Goal: Transaction & Acquisition: Purchase product/service

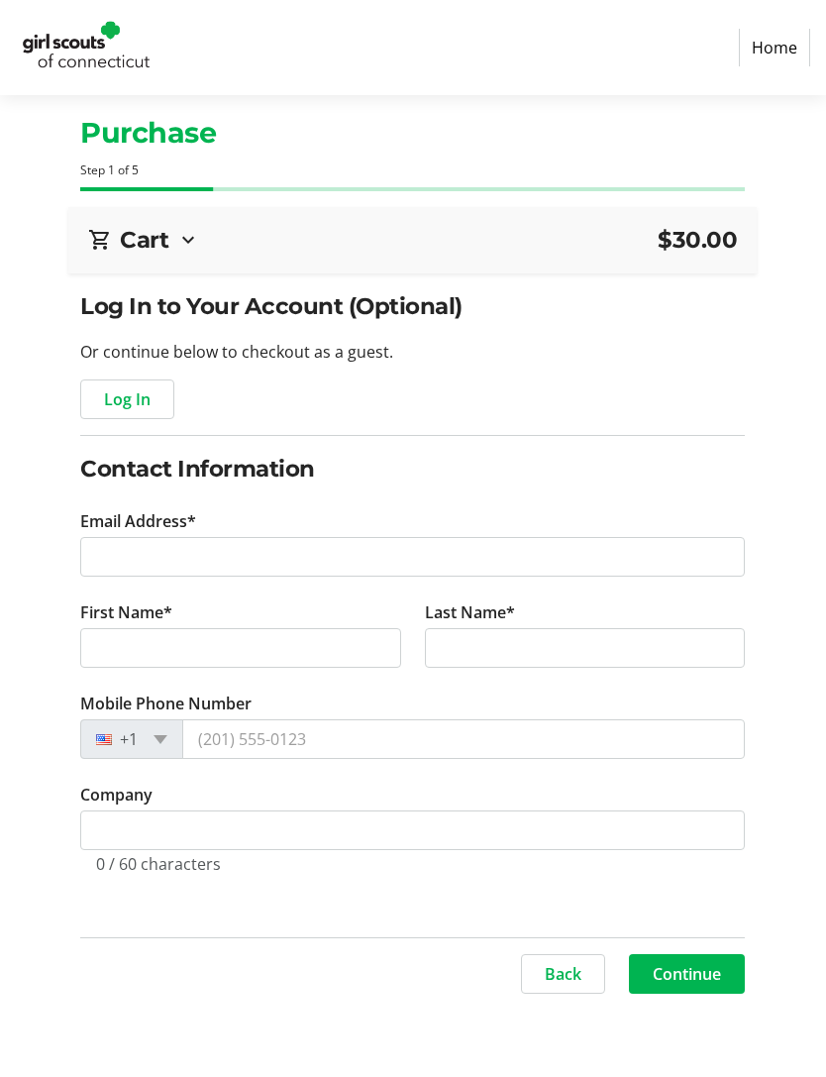
click at [142, 404] on span "Log In" at bounding box center [127, 399] width 47 height 24
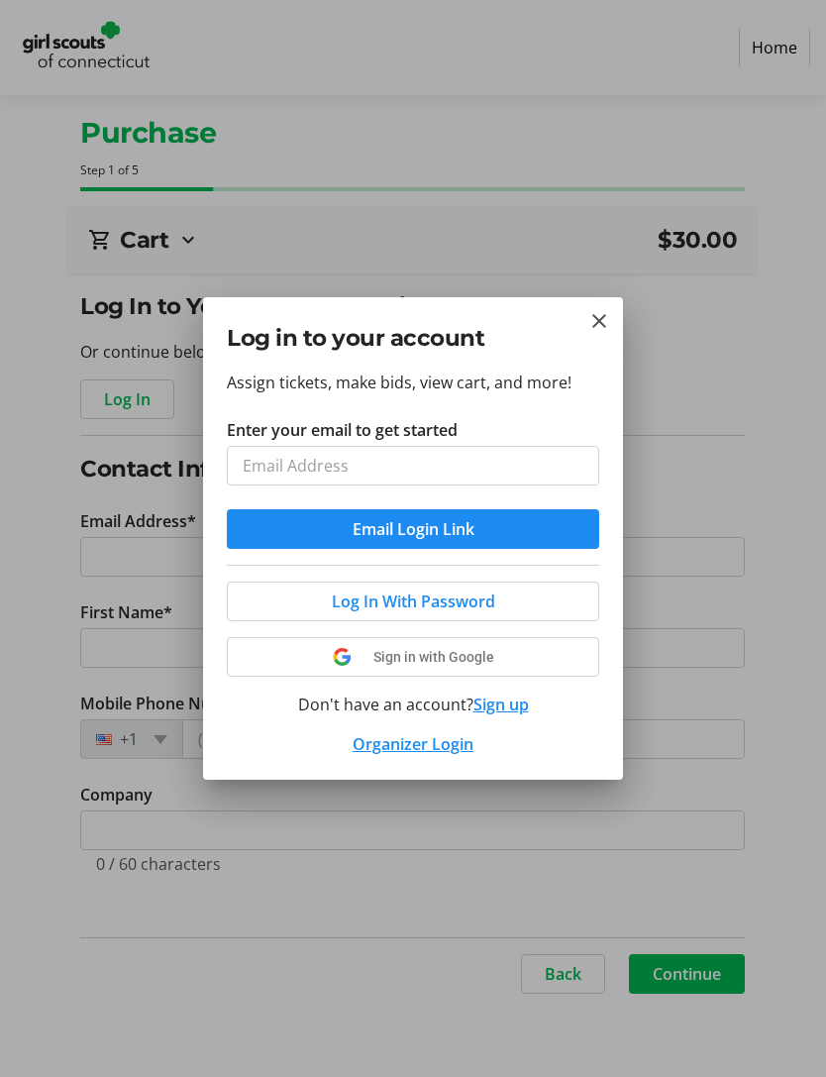
click at [373, 463] on input "Enter your email to get started" at bounding box center [413, 466] width 372 height 40
type input "[EMAIL_ADDRESS][DOMAIN_NAME]"
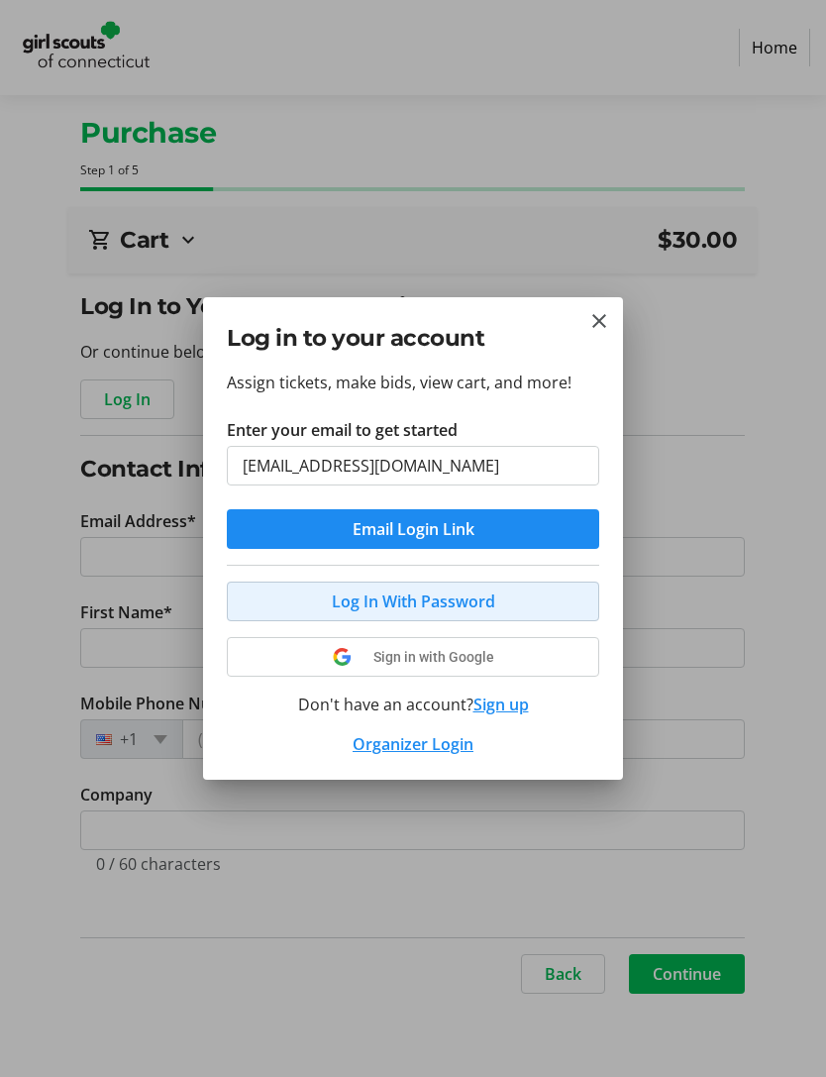
click at [481, 602] on span "Log In With Password" at bounding box center [413, 601] width 163 height 24
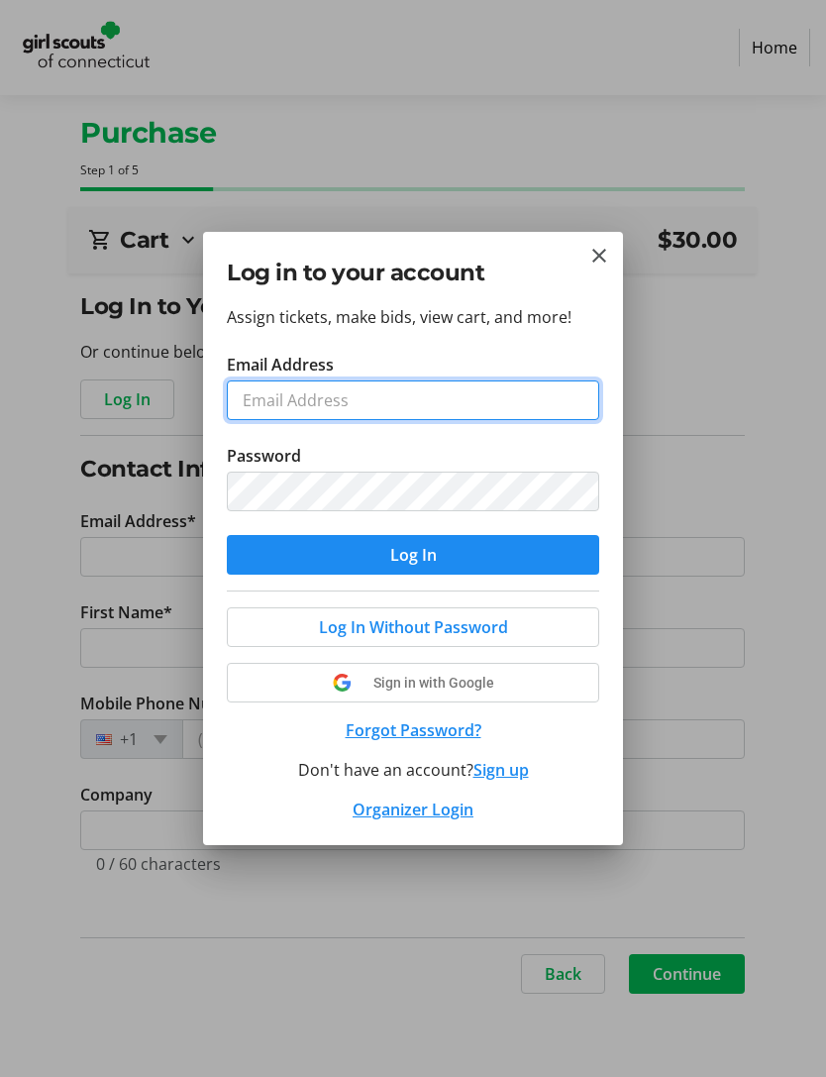
click at [349, 402] on input "Email Address" at bounding box center [413, 400] width 372 height 40
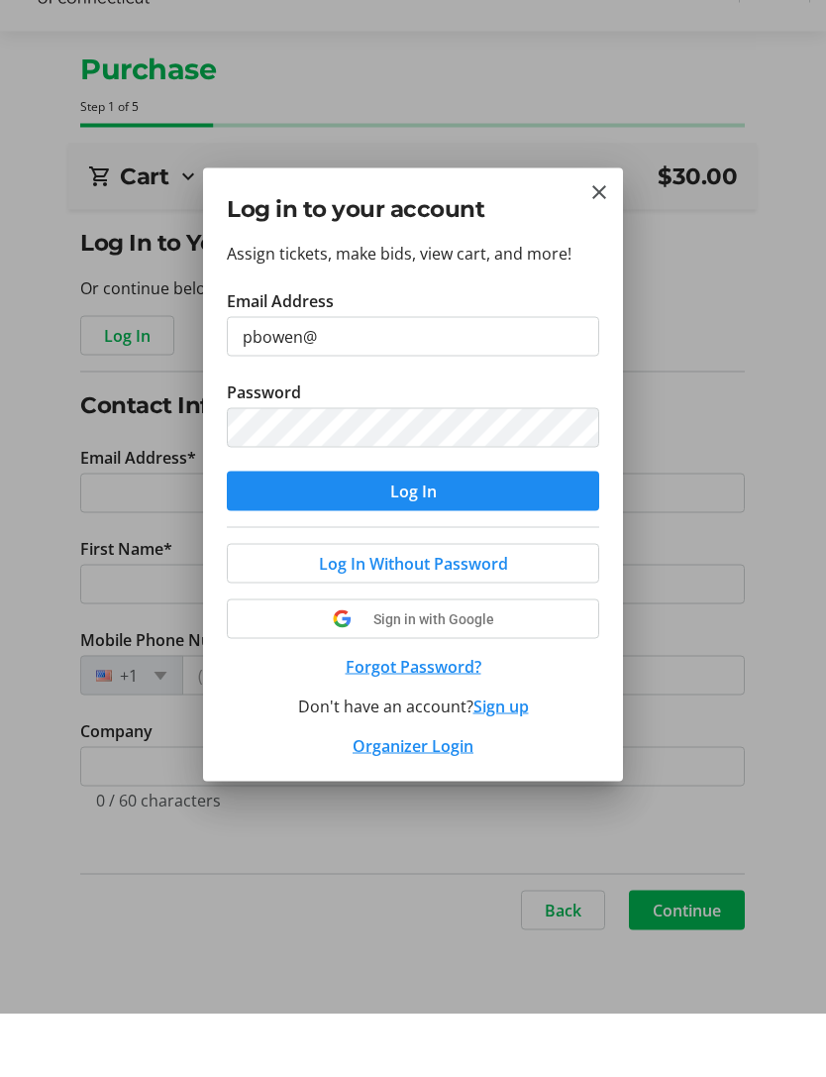
click at [478, 590] on div "Log In Without Password Sign in with Google Forgot Password? Don't have an acco…" at bounding box center [413, 705] width 372 height 231
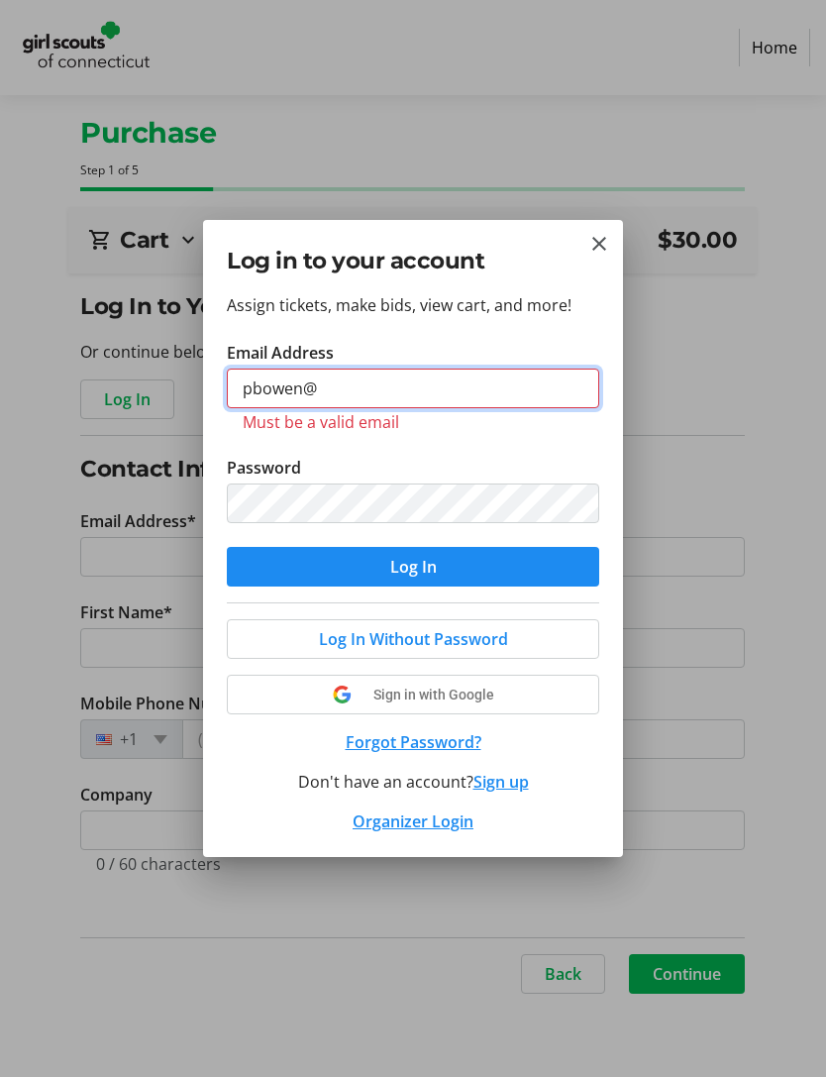
click at [374, 386] on input "pbowen@" at bounding box center [413, 388] width 372 height 40
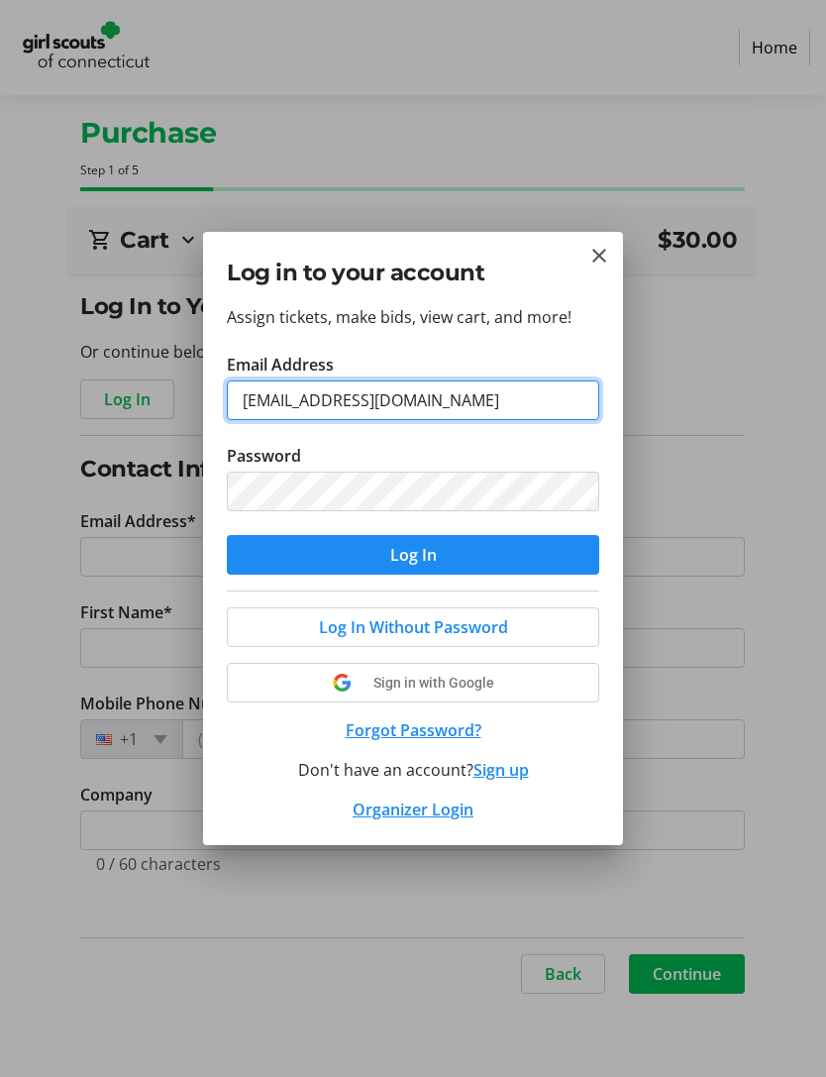
type input "[EMAIL_ADDRESS][DOMAIN_NAME]"
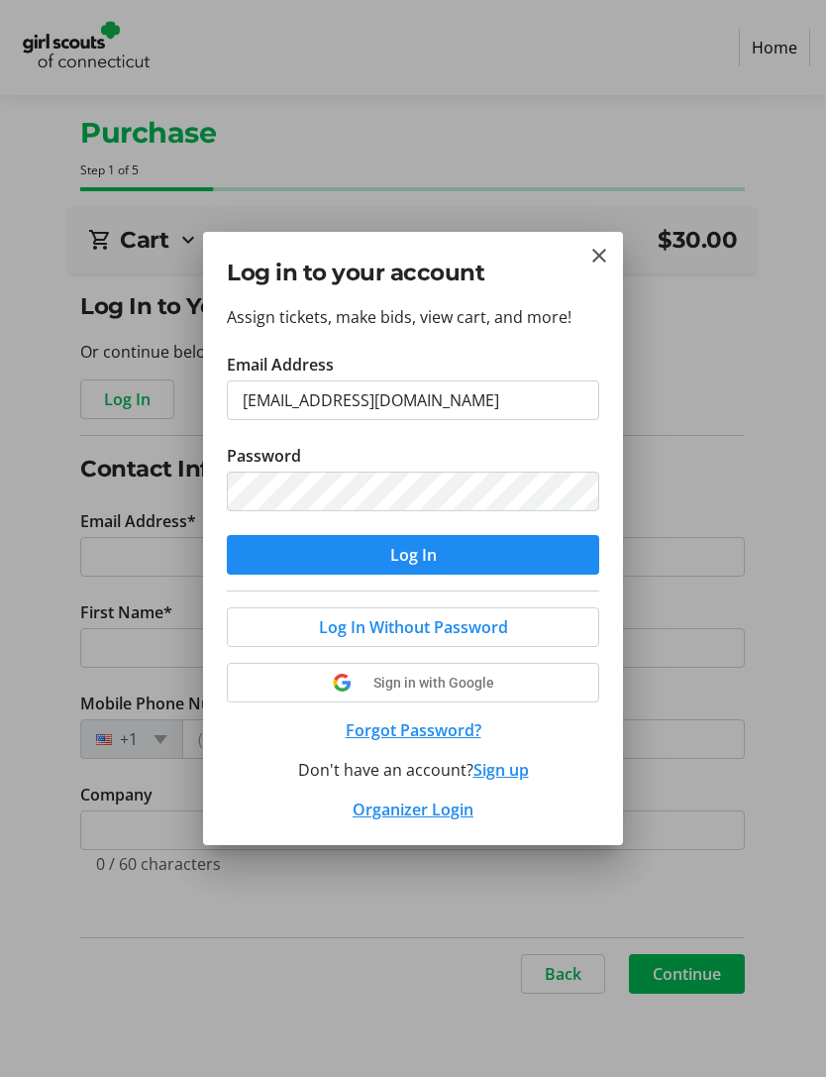
click at [477, 565] on span "submit" at bounding box center [413, 555] width 372 height 48
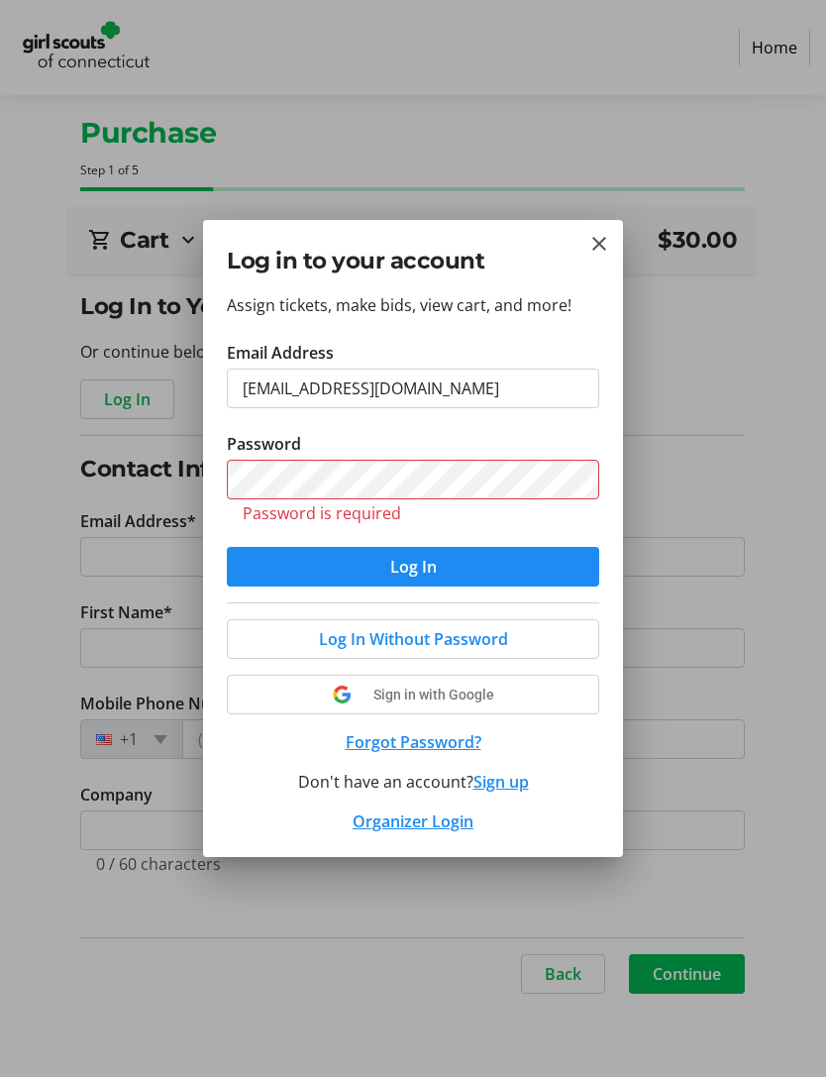
click at [468, 646] on span "Log In Without Password" at bounding box center [413, 639] width 189 height 24
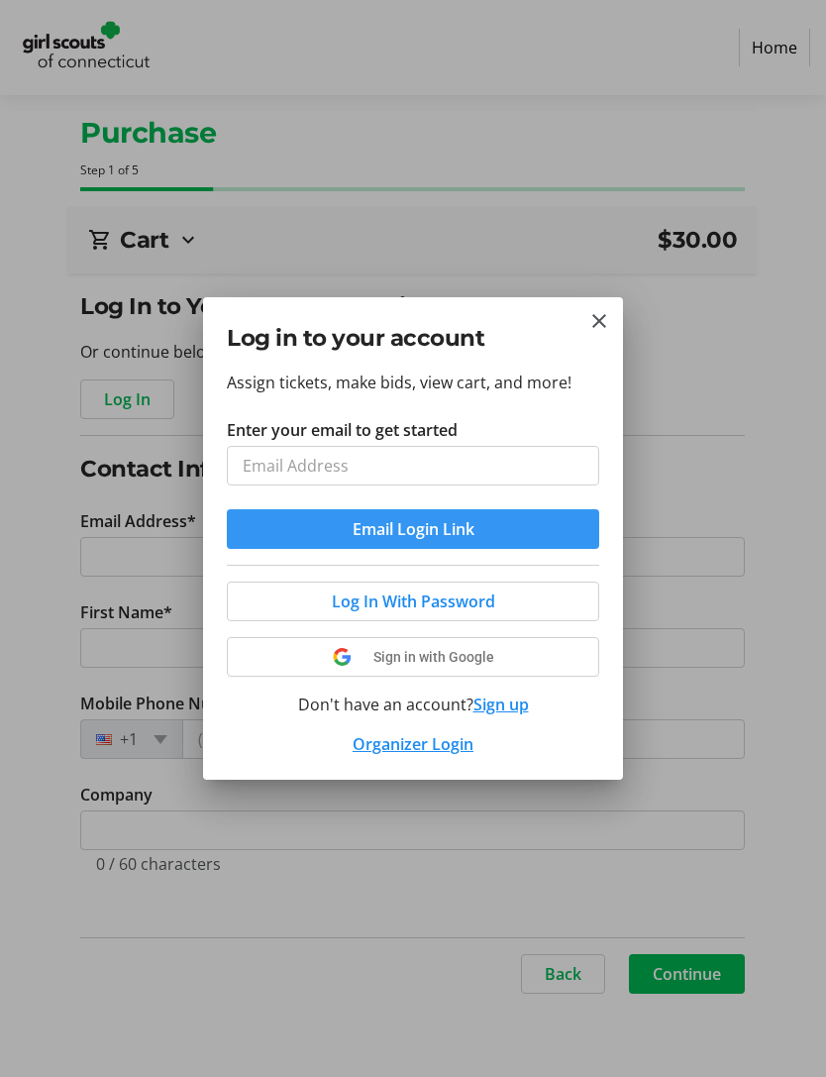
click at [468, 537] on span "Email Login Link" at bounding box center [414, 529] width 122 height 24
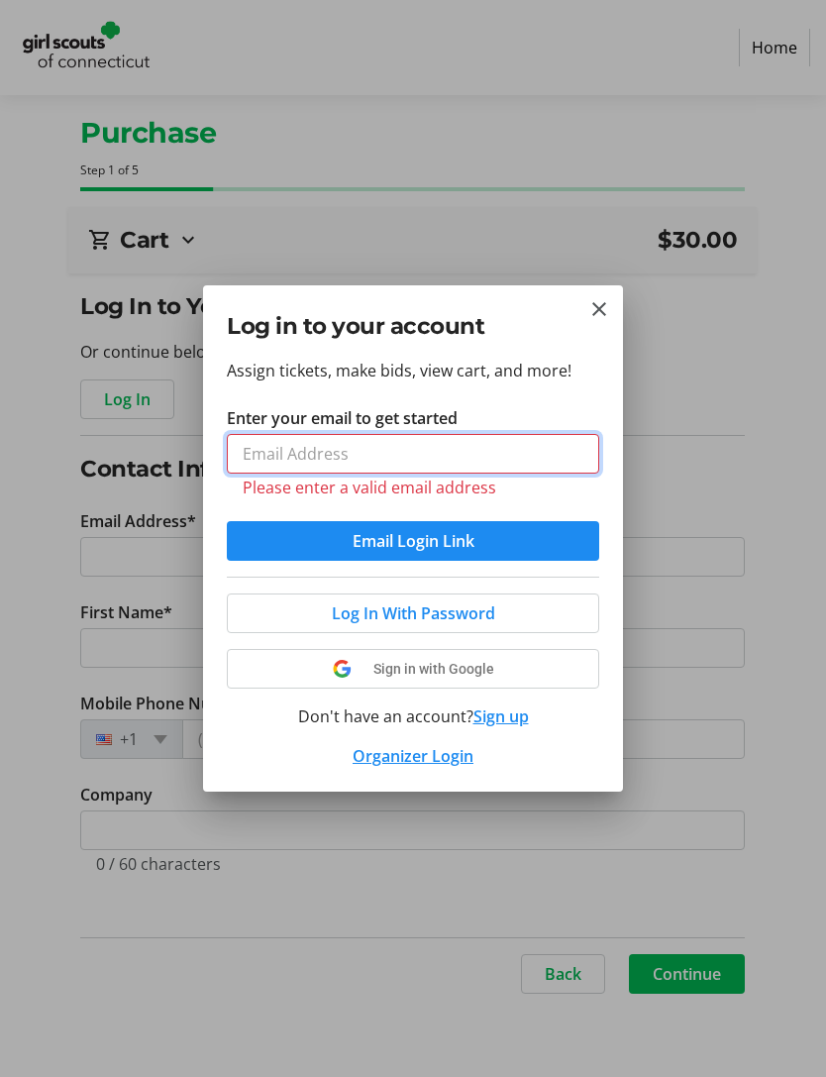
click at [384, 450] on input "Enter your email to get started" at bounding box center [413, 454] width 372 height 40
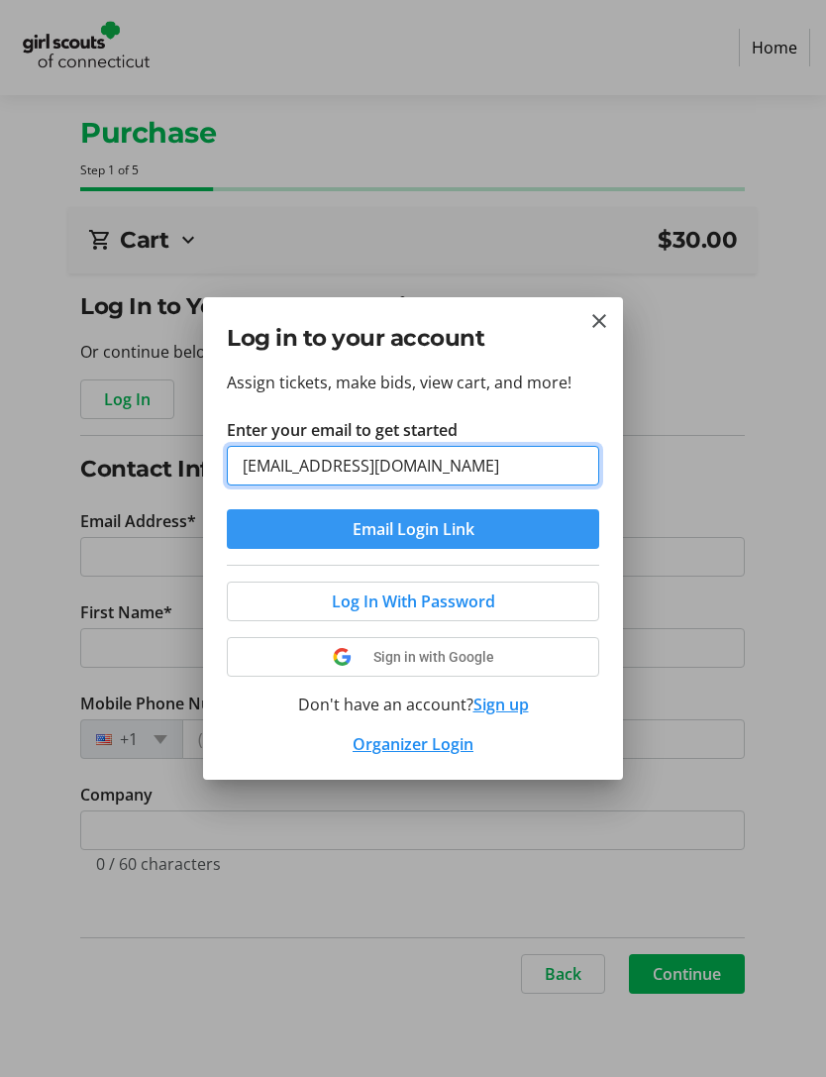
type input "[EMAIL_ADDRESS][DOMAIN_NAME]"
click at [468, 530] on span "Email Login Link" at bounding box center [414, 529] width 122 height 24
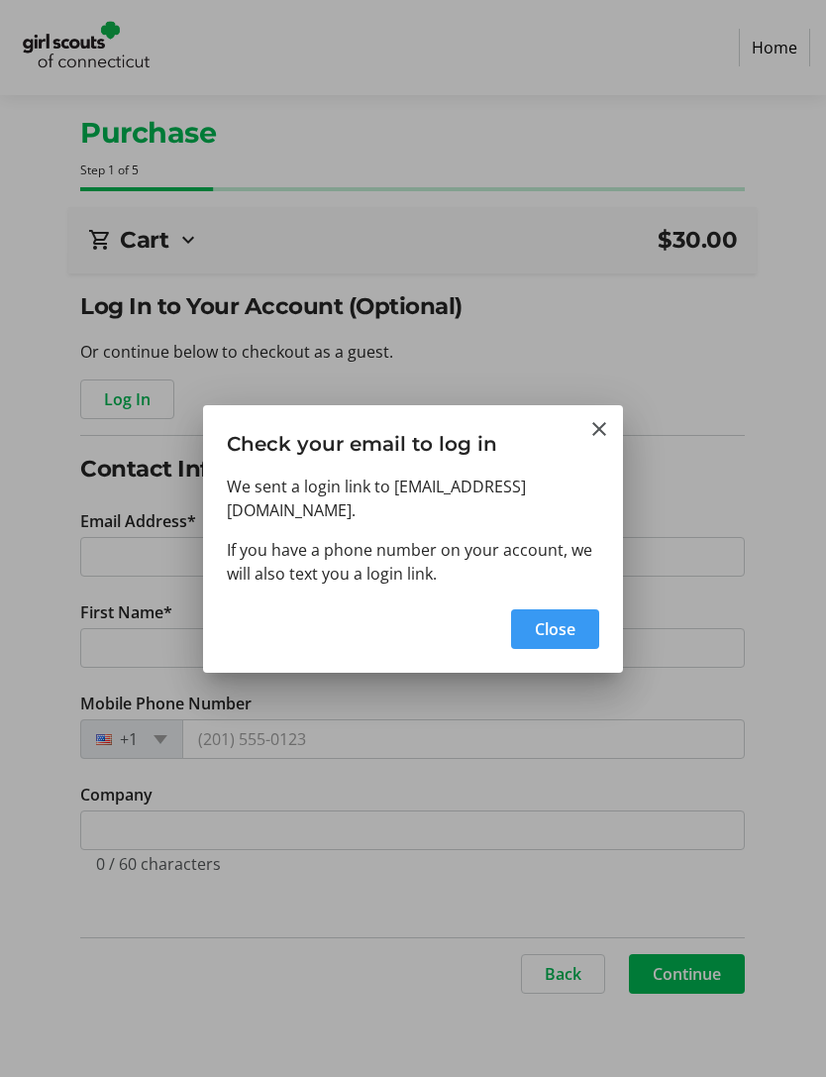
click at [559, 617] on span "Close" at bounding box center [555, 629] width 41 height 24
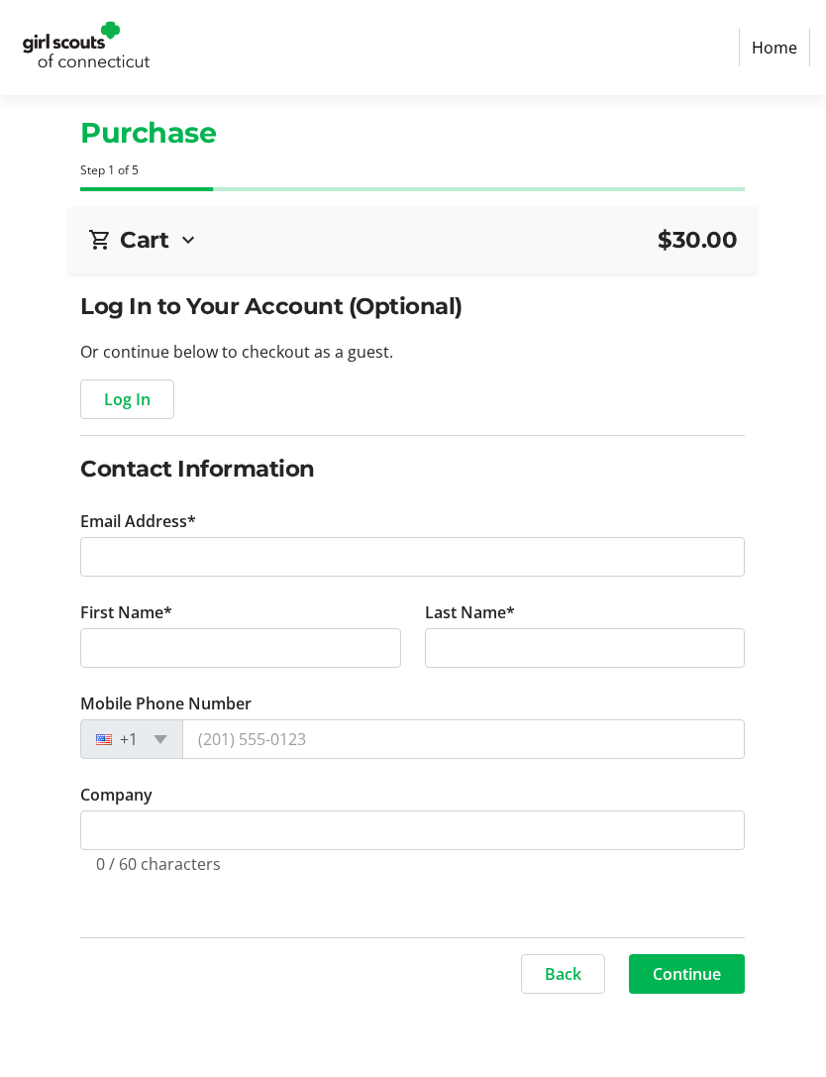
click at [210, 248] on div "Cart $30.00" at bounding box center [412, 240] width 649 height 34
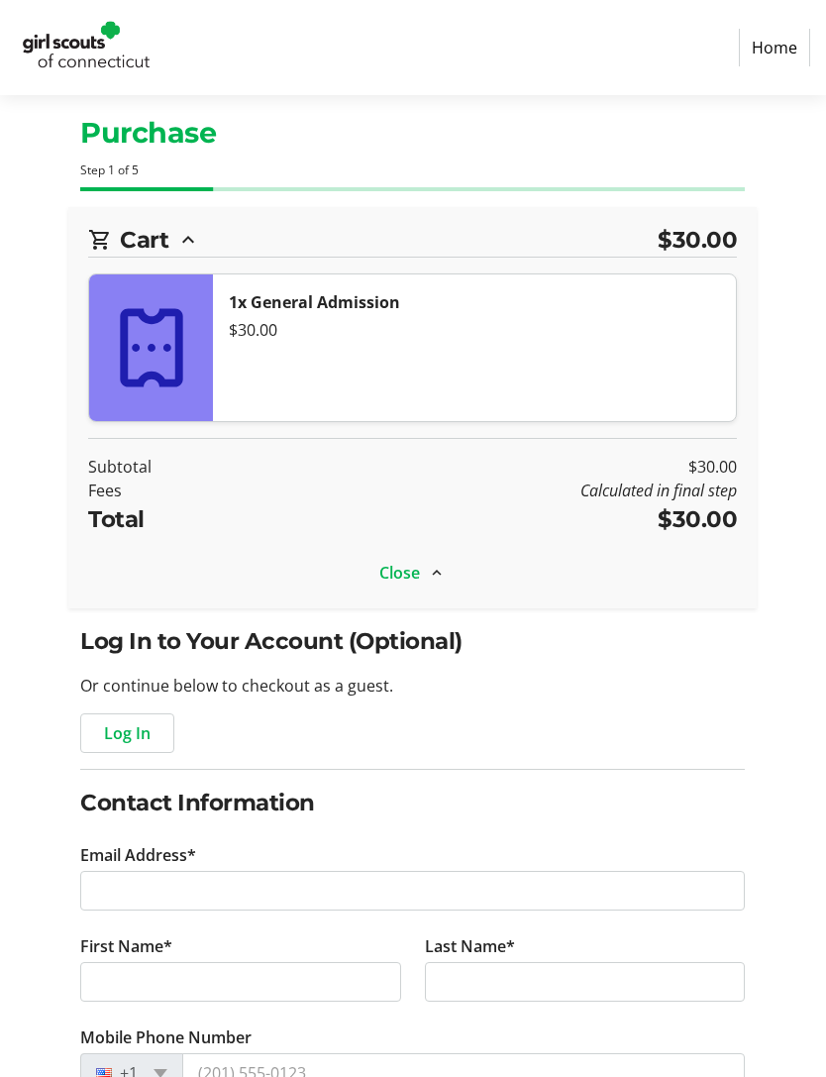
click at [780, 43] on link "Home" at bounding box center [774, 48] width 71 height 38
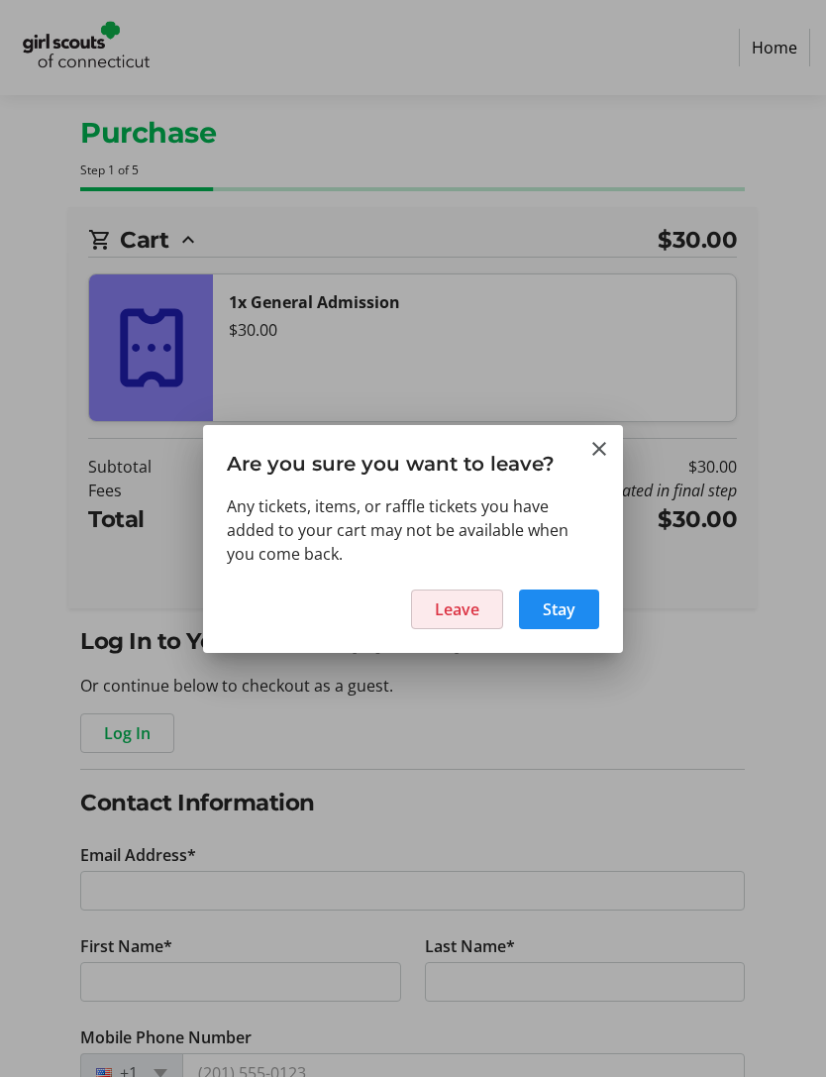
click at [483, 615] on span at bounding box center [457, 609] width 90 height 48
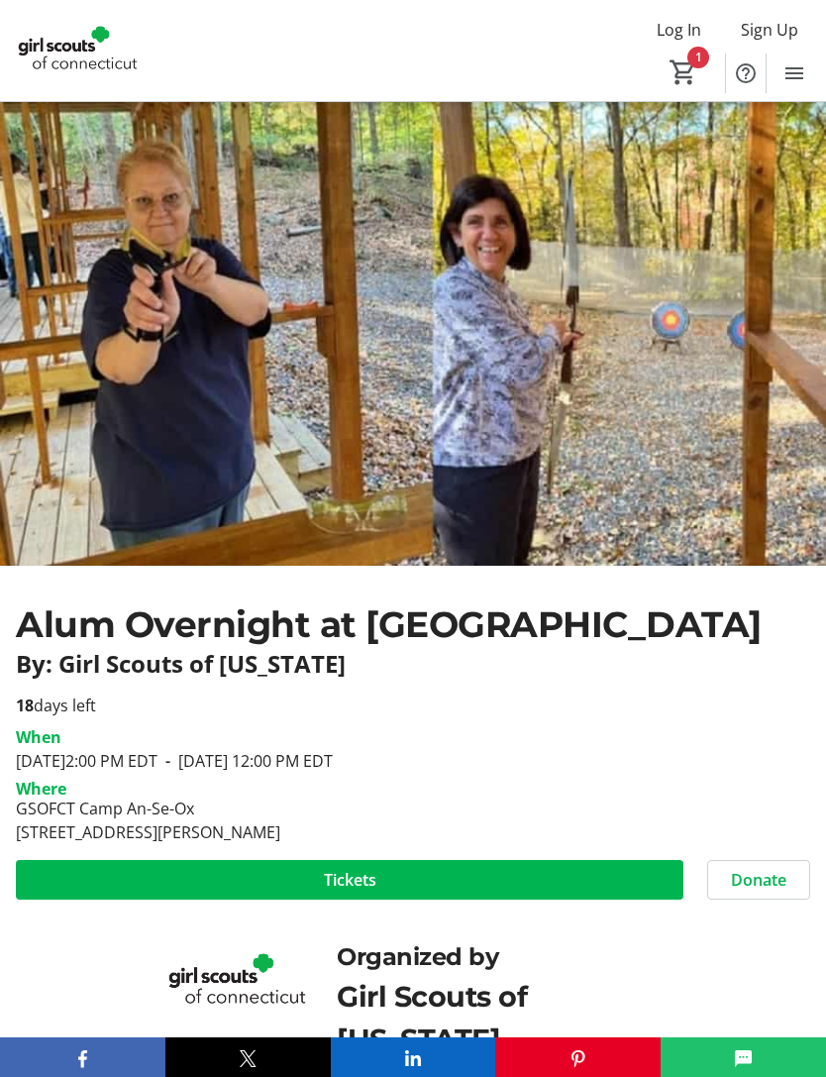
click at [688, 75] on mat-icon "1" at bounding box center [684, 72] width 30 height 30
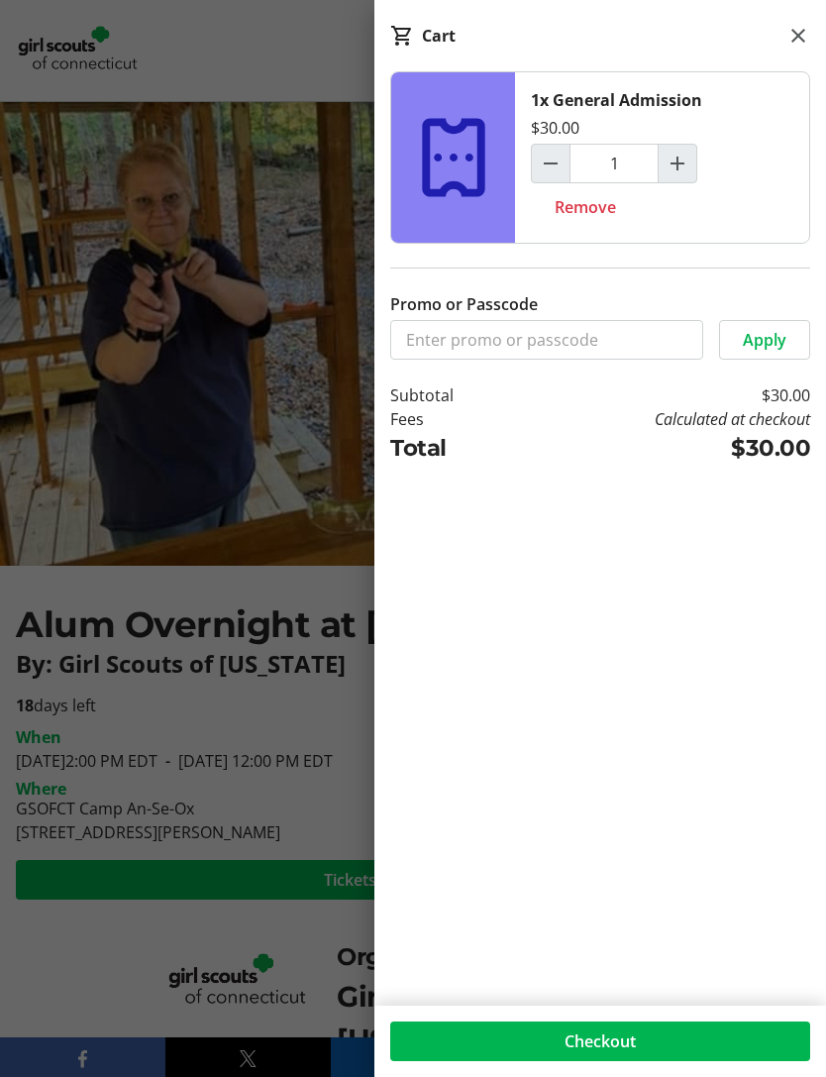
click at [236, 715] on div at bounding box center [413, 670] width 826 height 1341
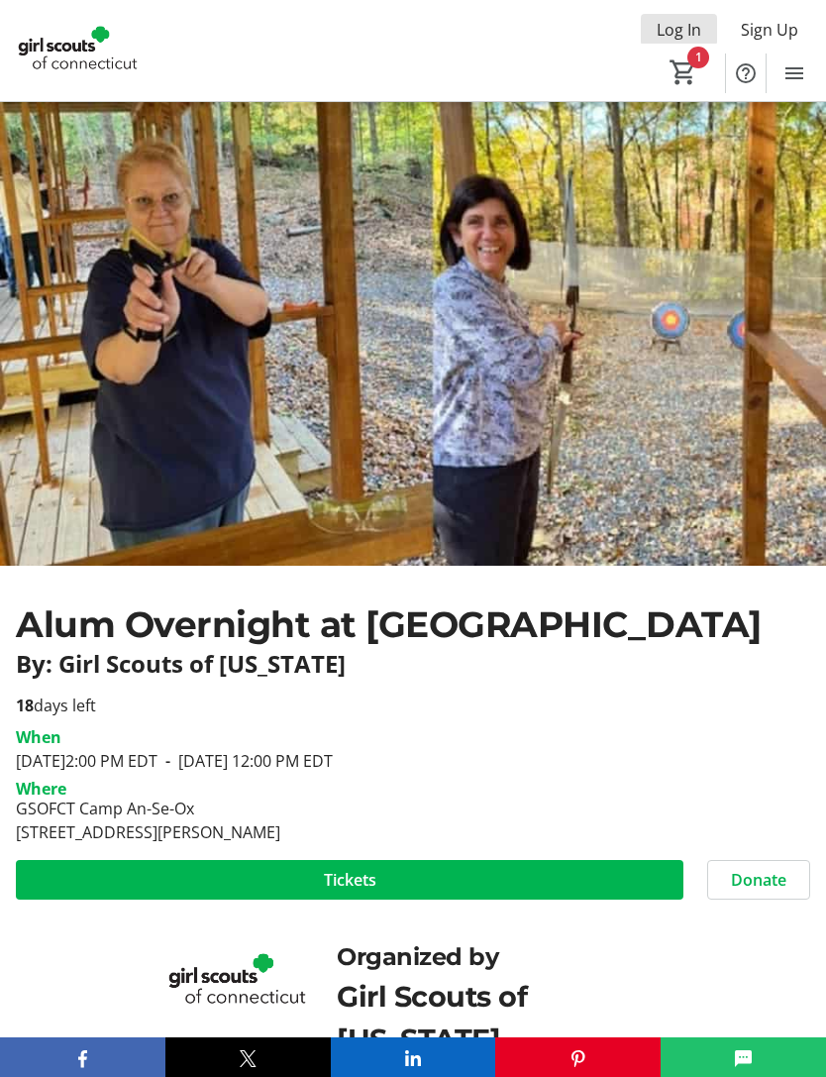
click at [671, 31] on span "Log In" at bounding box center [679, 30] width 45 height 24
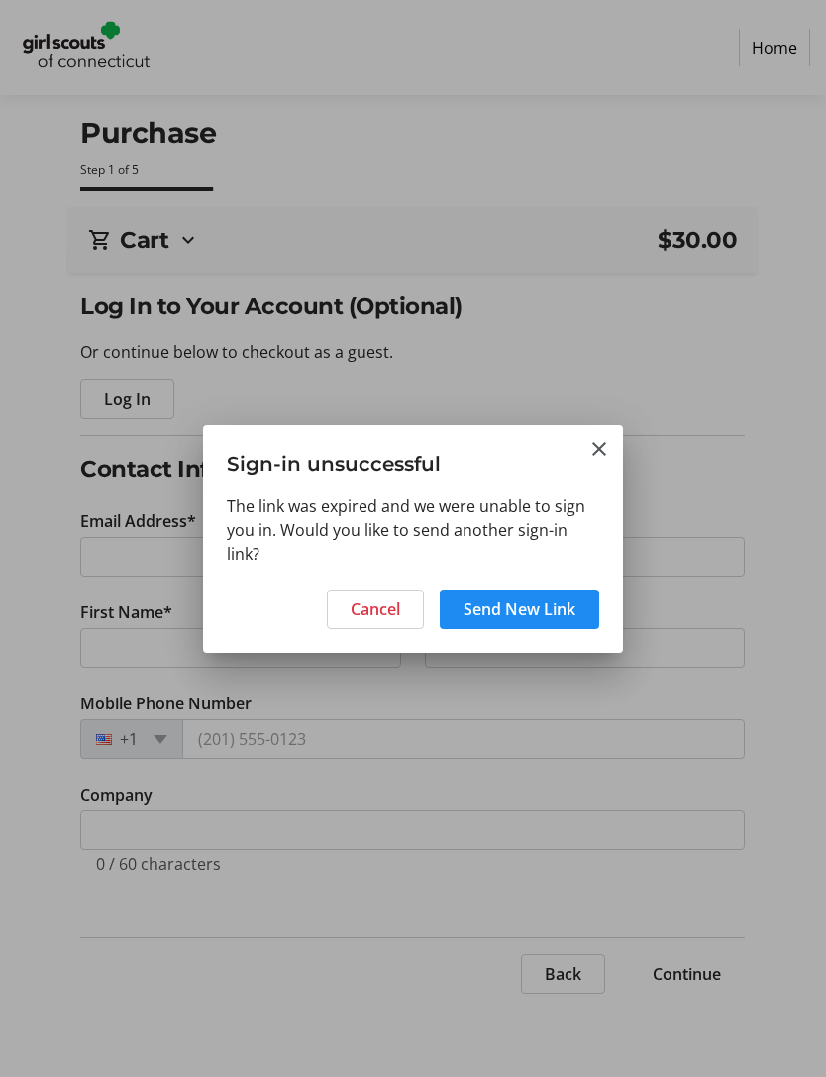
click at [536, 616] on span "Send New Link" at bounding box center [520, 609] width 112 height 24
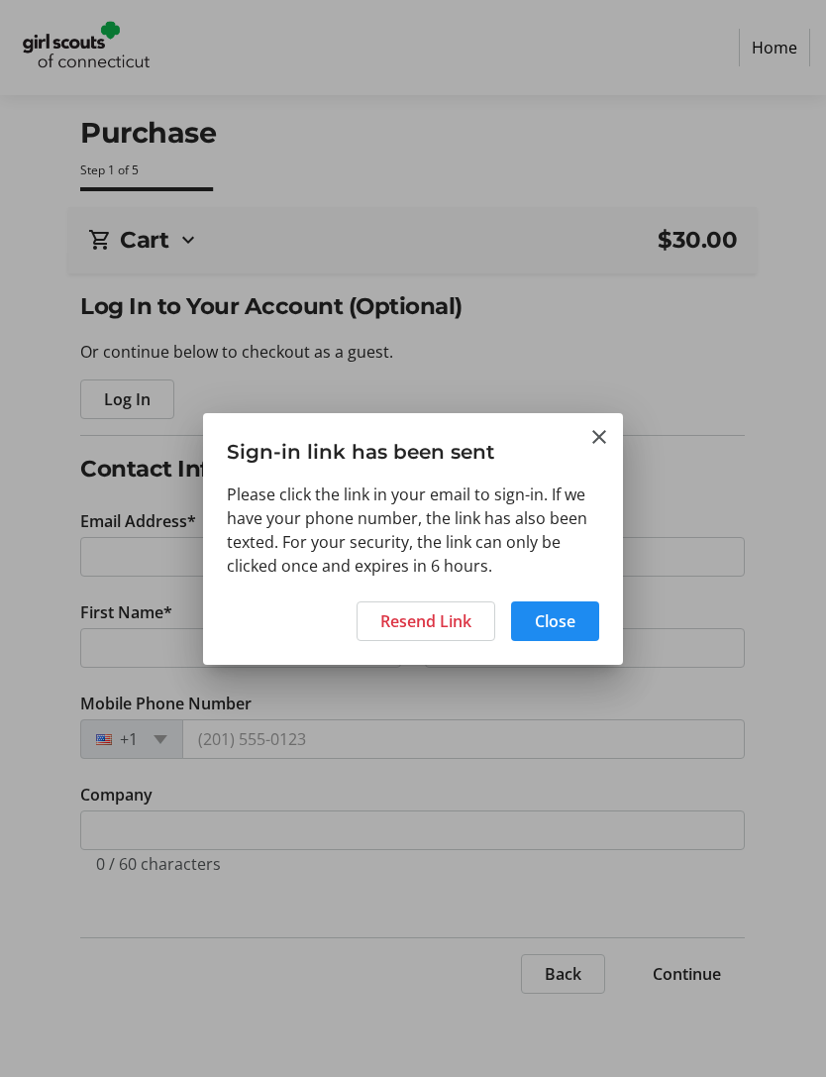
click at [564, 624] on span "Close" at bounding box center [555, 621] width 41 height 24
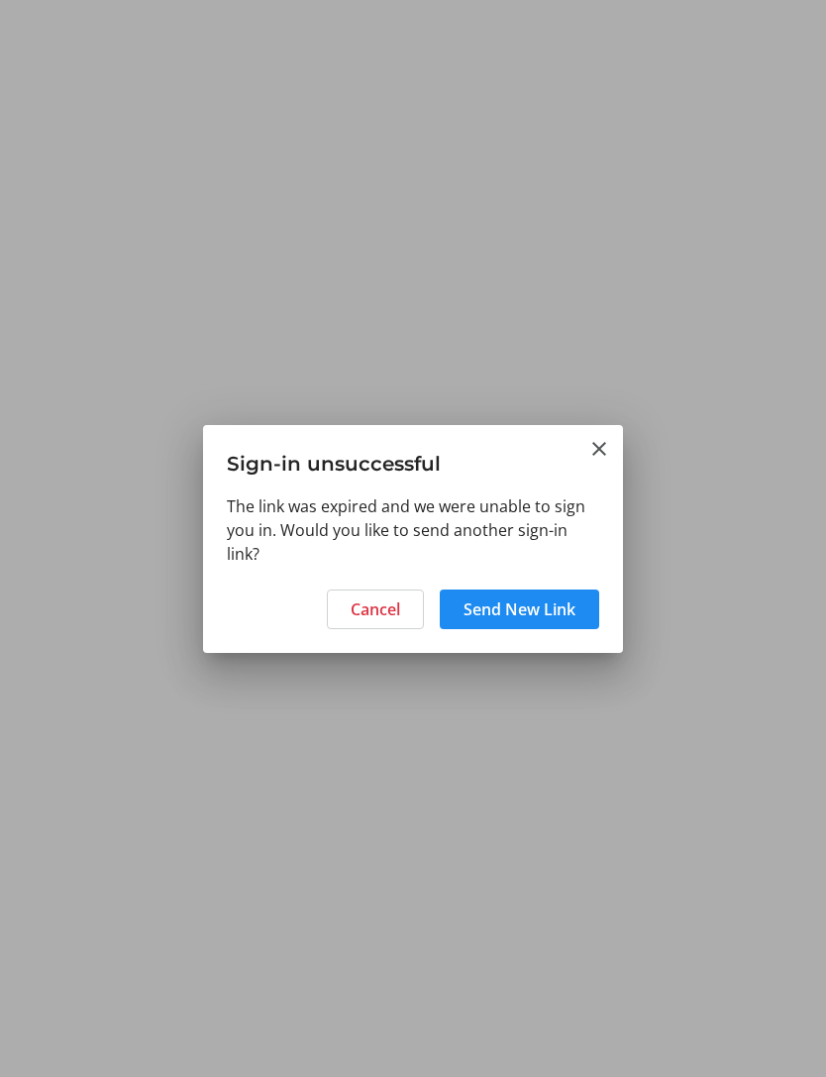
click at [529, 613] on span "Send New Link" at bounding box center [520, 609] width 112 height 24
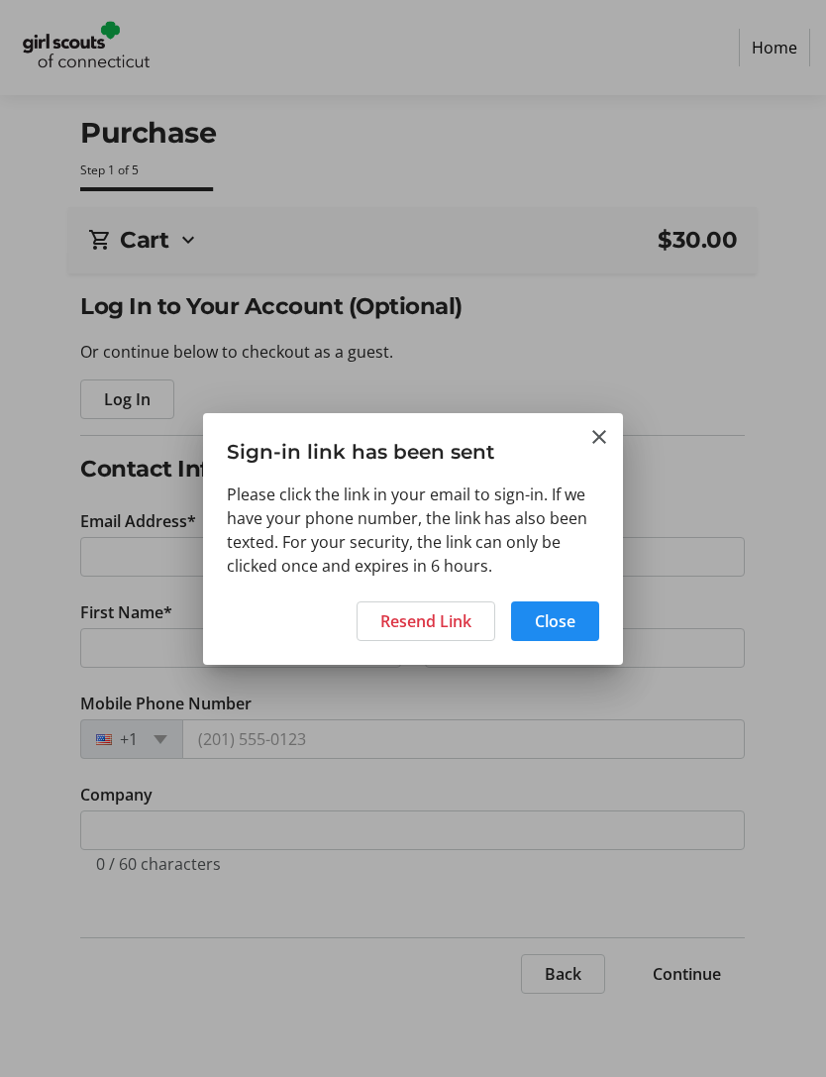
click at [441, 633] on span at bounding box center [426, 621] width 137 height 48
